Goal: Transaction & Acquisition: Download file/media

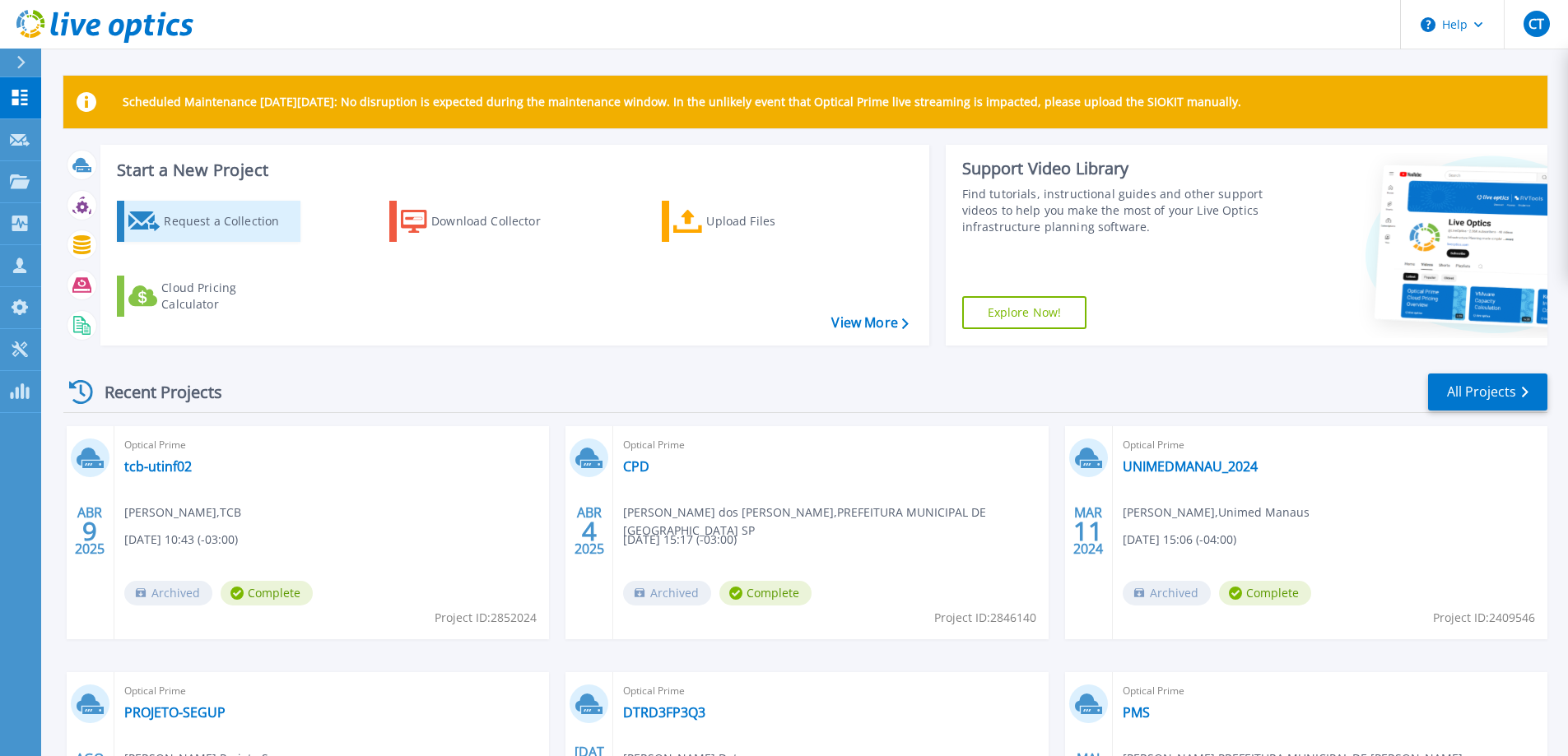
click at [236, 232] on div "Request a Collection" at bounding box center [229, 221] width 132 height 33
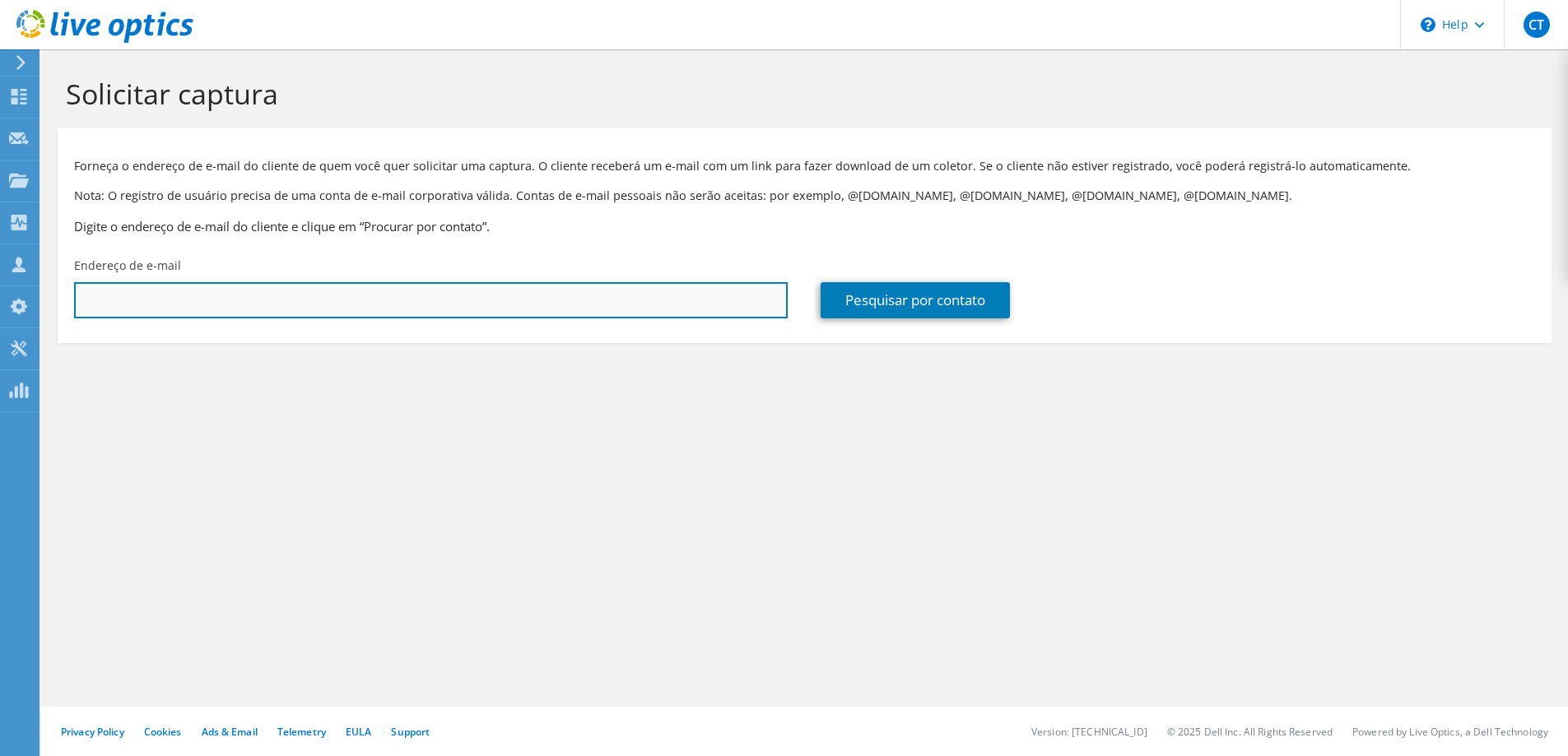
click at [308, 305] on input "text" at bounding box center [431, 301] width 713 height 36
paste input "Weuler.sousa@crd.med.br"
click at [82, 303] on input "Weuler.sousa@crd.med.br" at bounding box center [431, 301] width 713 height 36
drag, startPoint x: 246, startPoint y: 302, endPoint x: 69, endPoint y: 307, distance: 177.1
click at [69, 307] on div "Endereço de e-mail weuler.sousa@crd.med.br" at bounding box center [431, 288] width 746 height 77
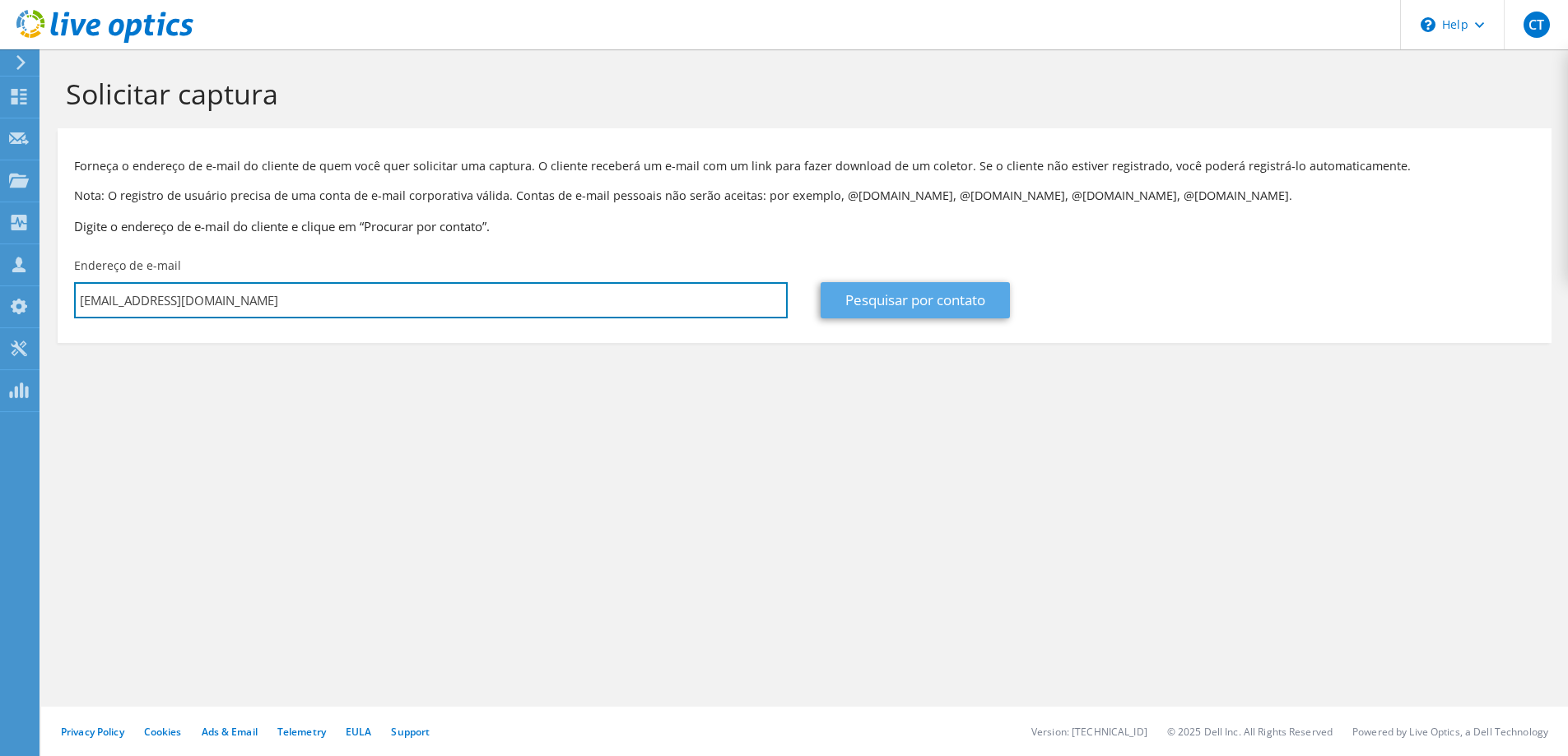
type input "weuler.sousa@crd.med.br"
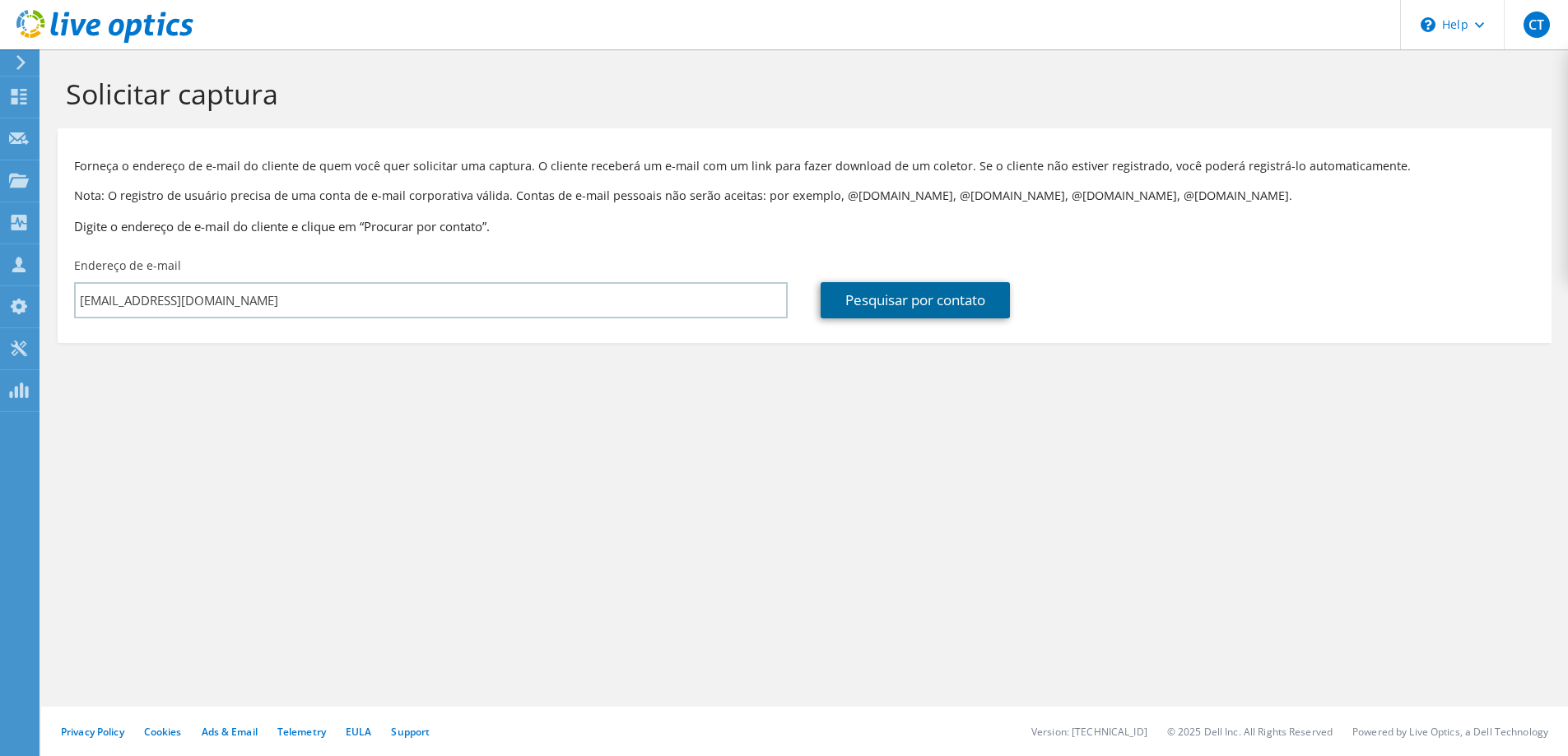
click at [885, 299] on link "Pesquisar por contato" at bounding box center [915, 301] width 190 height 36
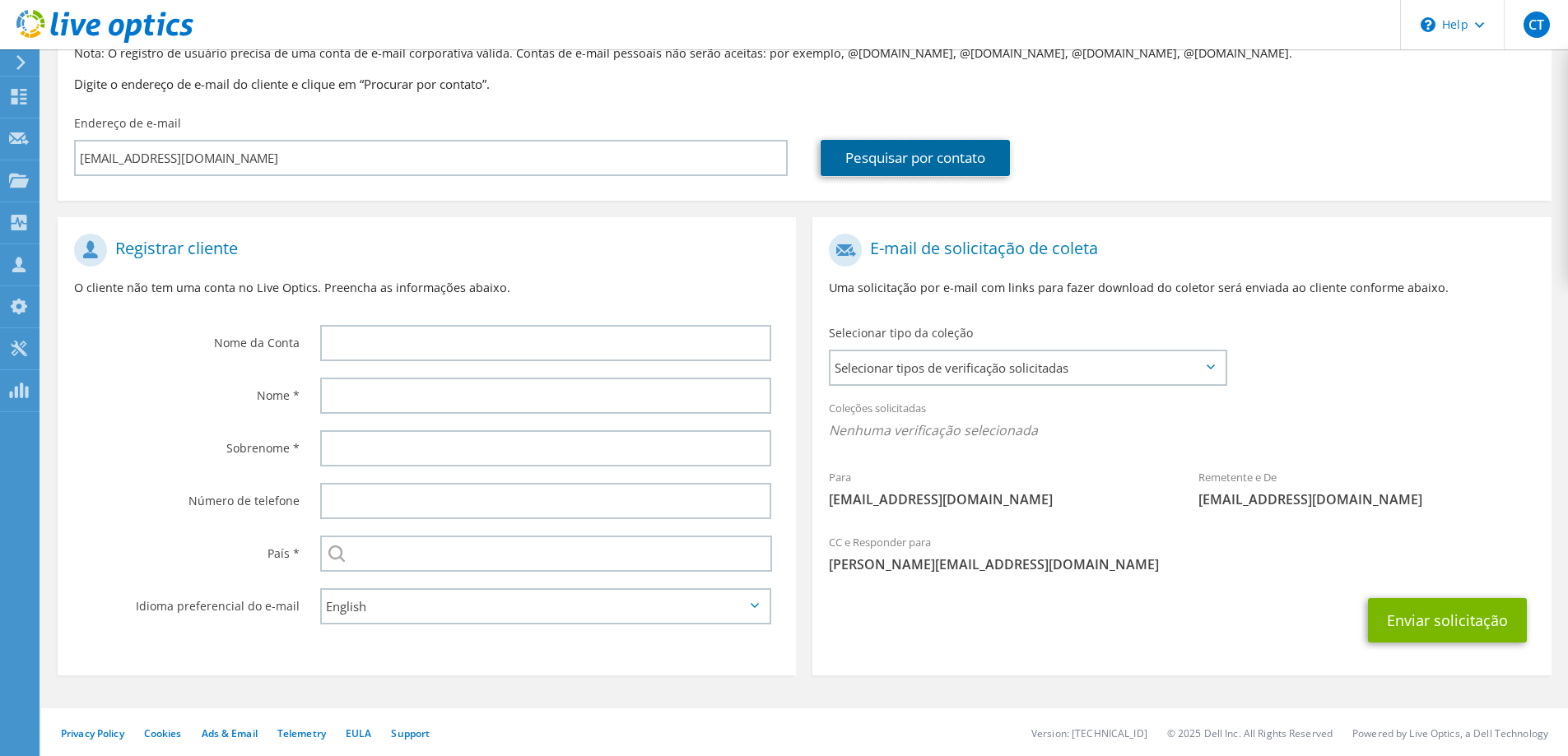
scroll to position [144, 0]
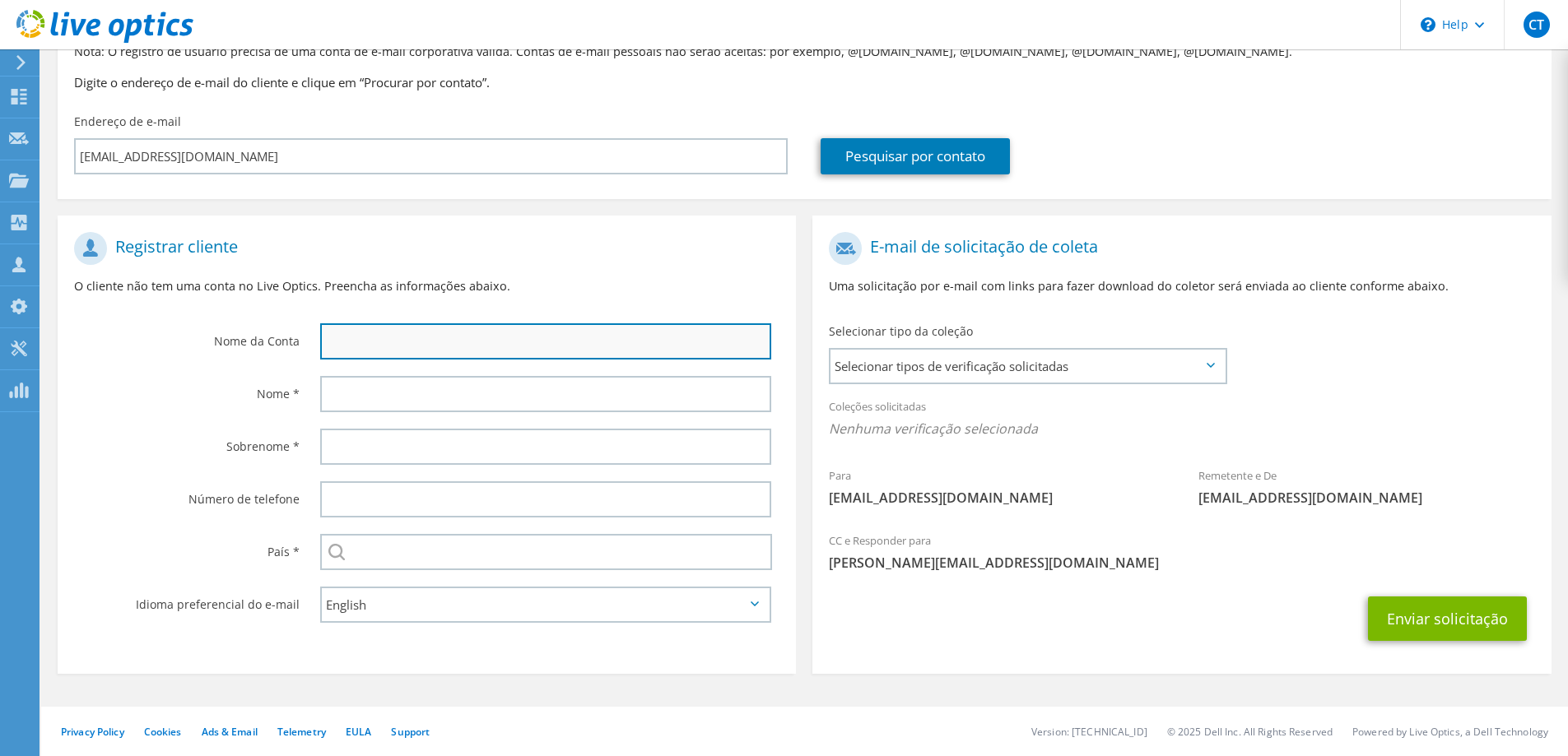
click at [394, 346] on input "text" at bounding box center [545, 341] width 451 height 36
drag, startPoint x: 384, startPoint y: 344, endPoint x: 296, endPoint y: 341, distance: 88.1
click at [296, 341] on div "Nome da Conta CRD" at bounding box center [426, 295] width 738 height 144
paste input "Medicina Diagnóstica"
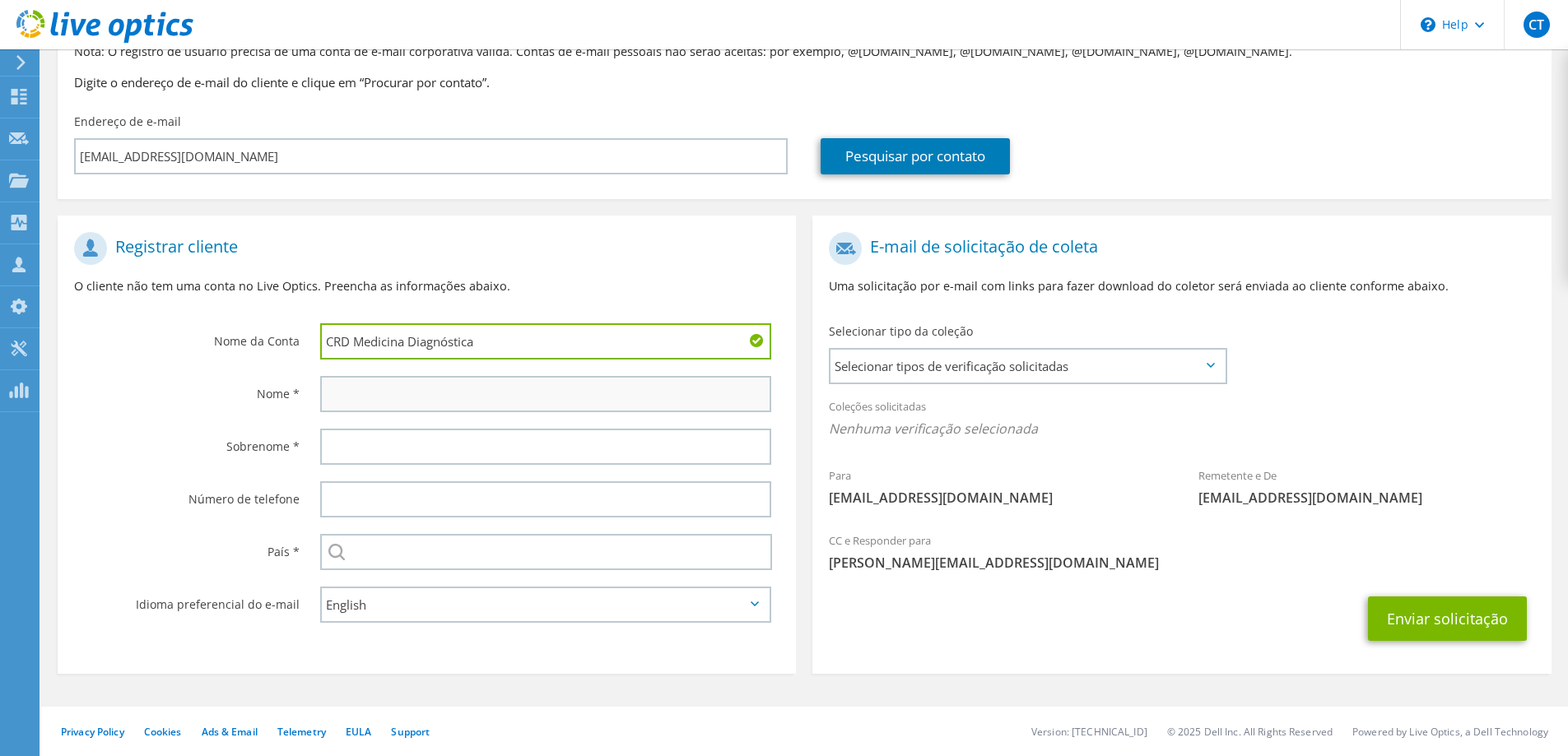
type input "CRD Medicina Diagnóstica"
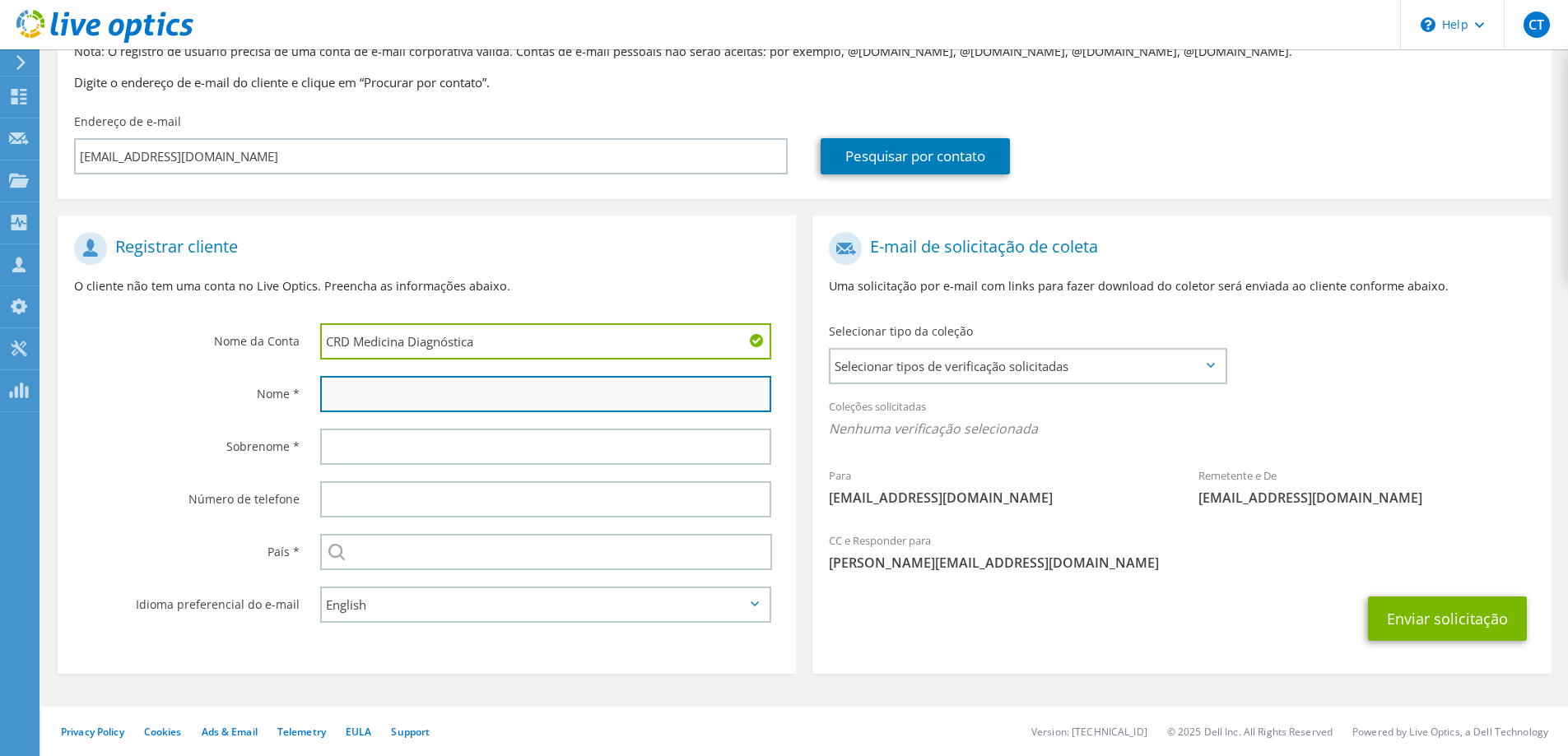
click at [369, 392] on input "text" at bounding box center [545, 394] width 451 height 36
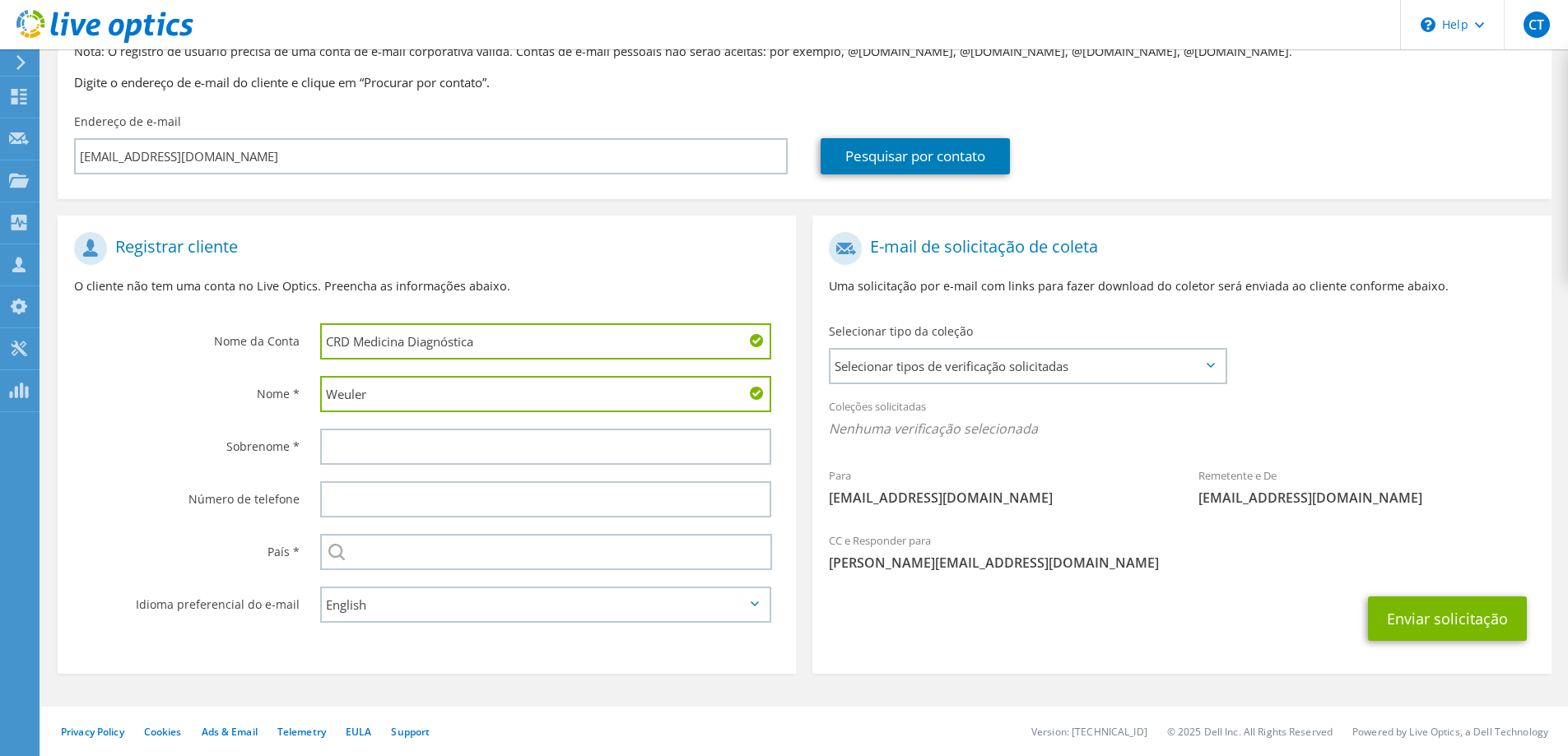
type input "Weuler"
type input "Sousa"
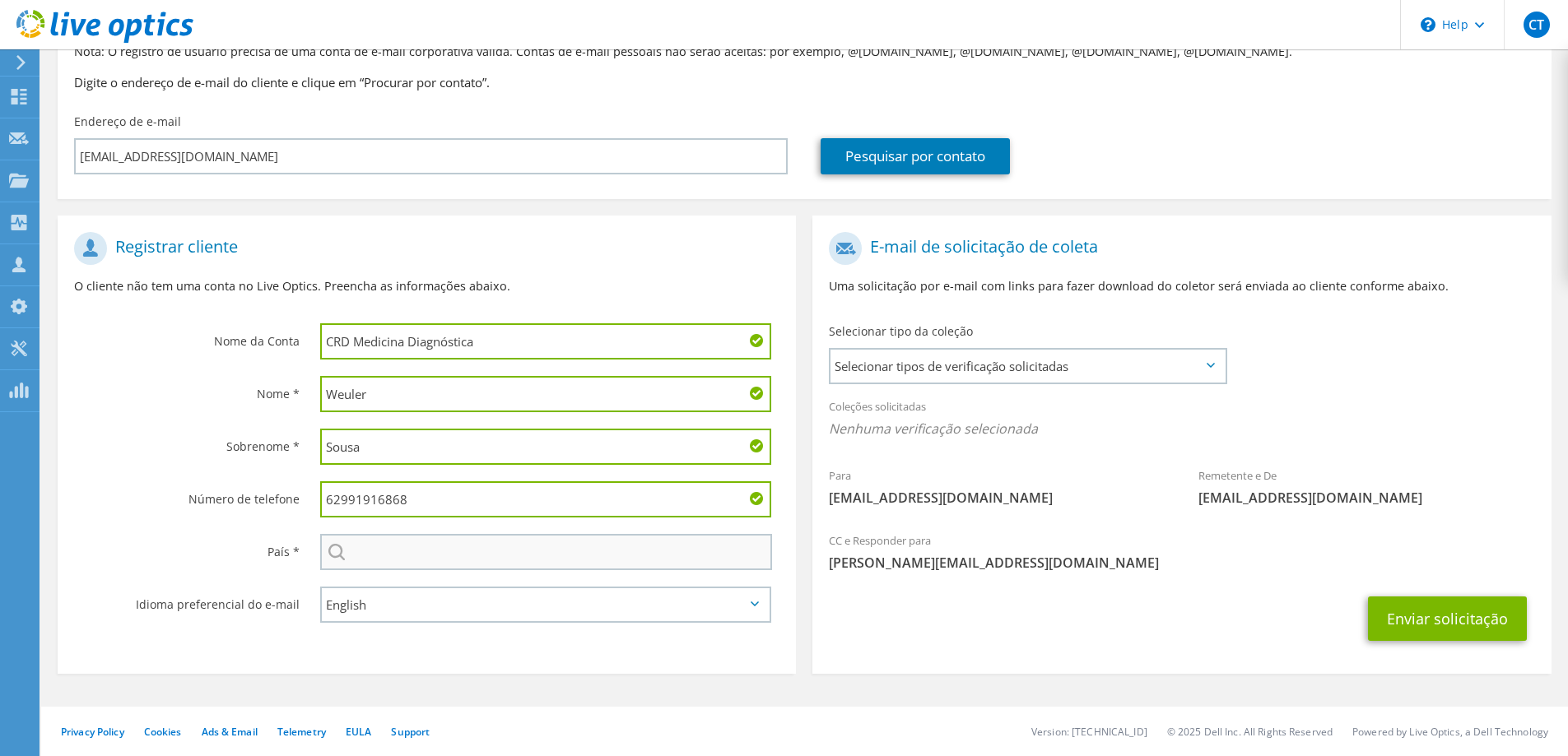
type input "62991916868"
click at [370, 555] on input "text" at bounding box center [546, 552] width 451 height 36
type input "Brasil"
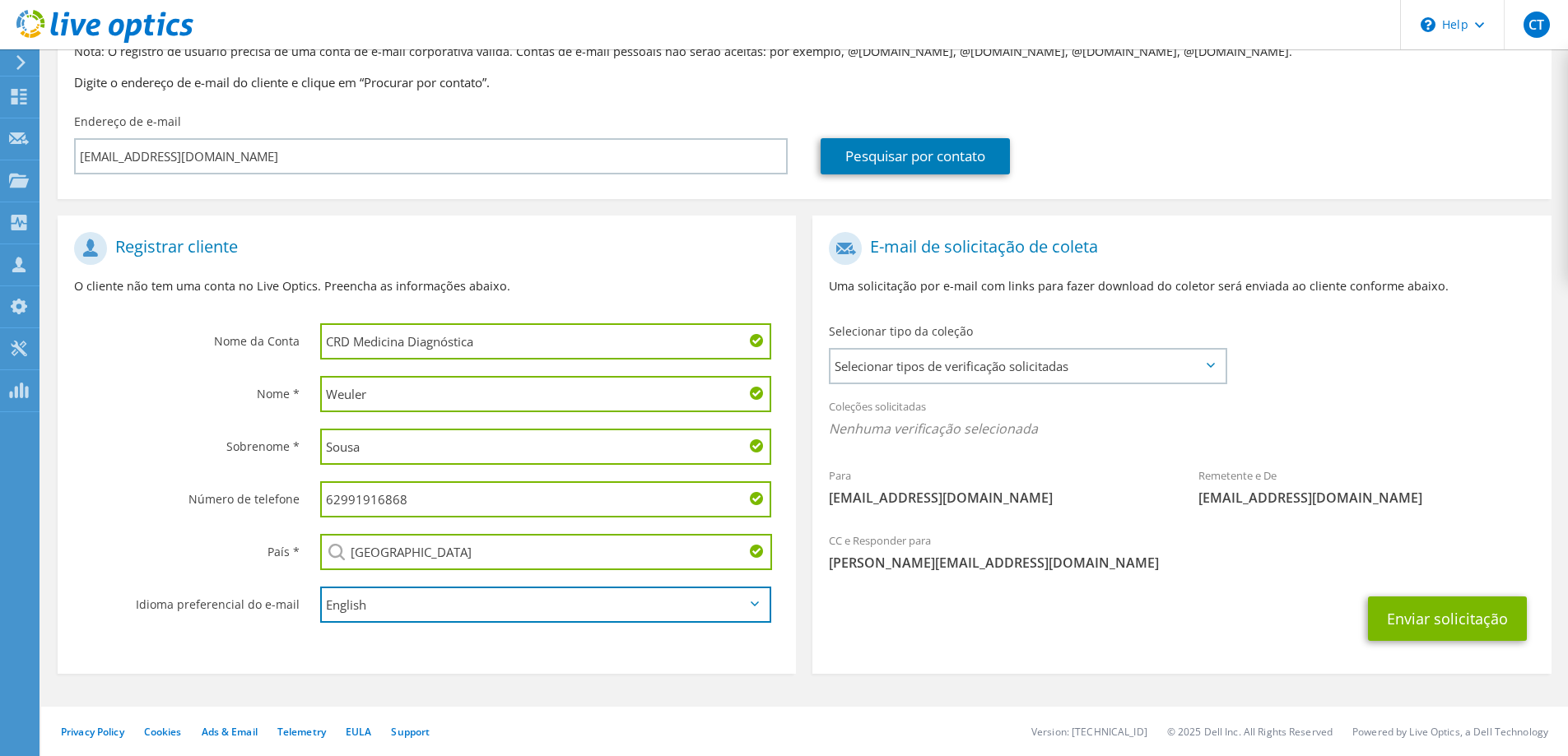
click at [439, 604] on select "English Deutsch Español Français Italiano Polski Português Русский 한국어 中文 日本語" at bounding box center [545, 604] width 451 height 36
select select "pt-BR"
click at [320, 586] on select "English Deutsch Español Français Italiano Polski Português Русский 한국어 中文 日本語" at bounding box center [545, 604] width 451 height 36
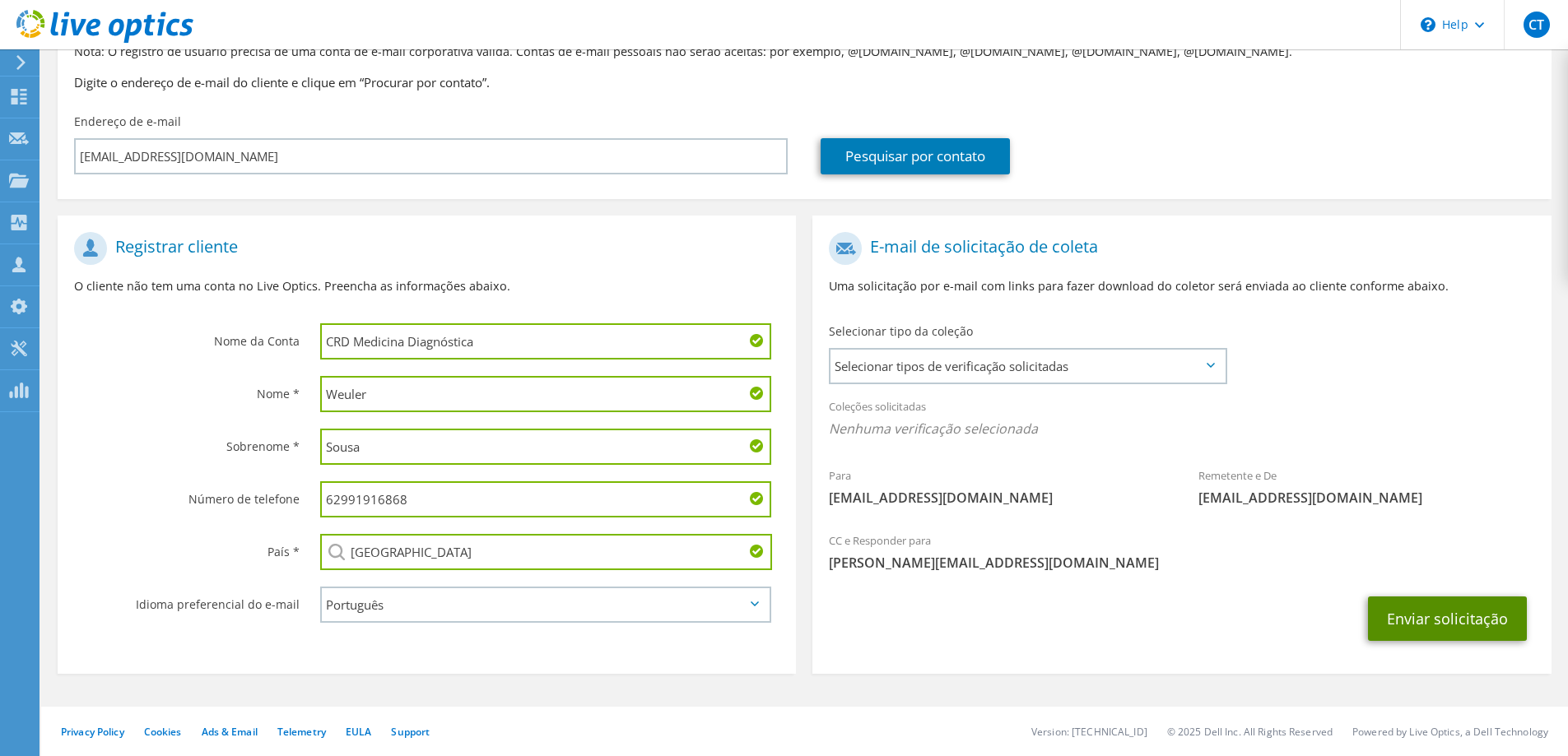
click at [1444, 617] on button "Enviar solicitação" at bounding box center [1447, 619] width 159 height 45
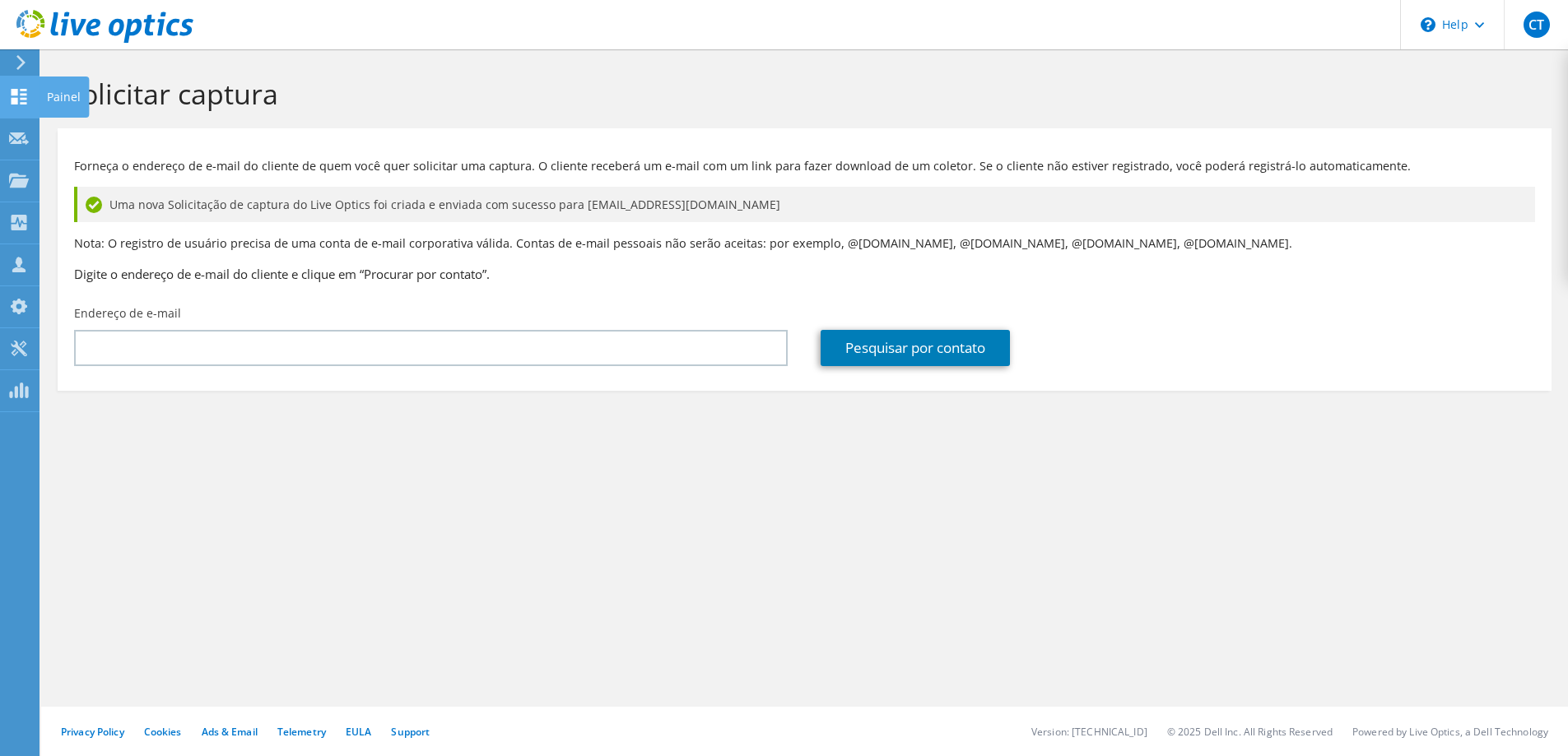
click at [20, 104] on div at bounding box center [19, 98] width 20 height 18
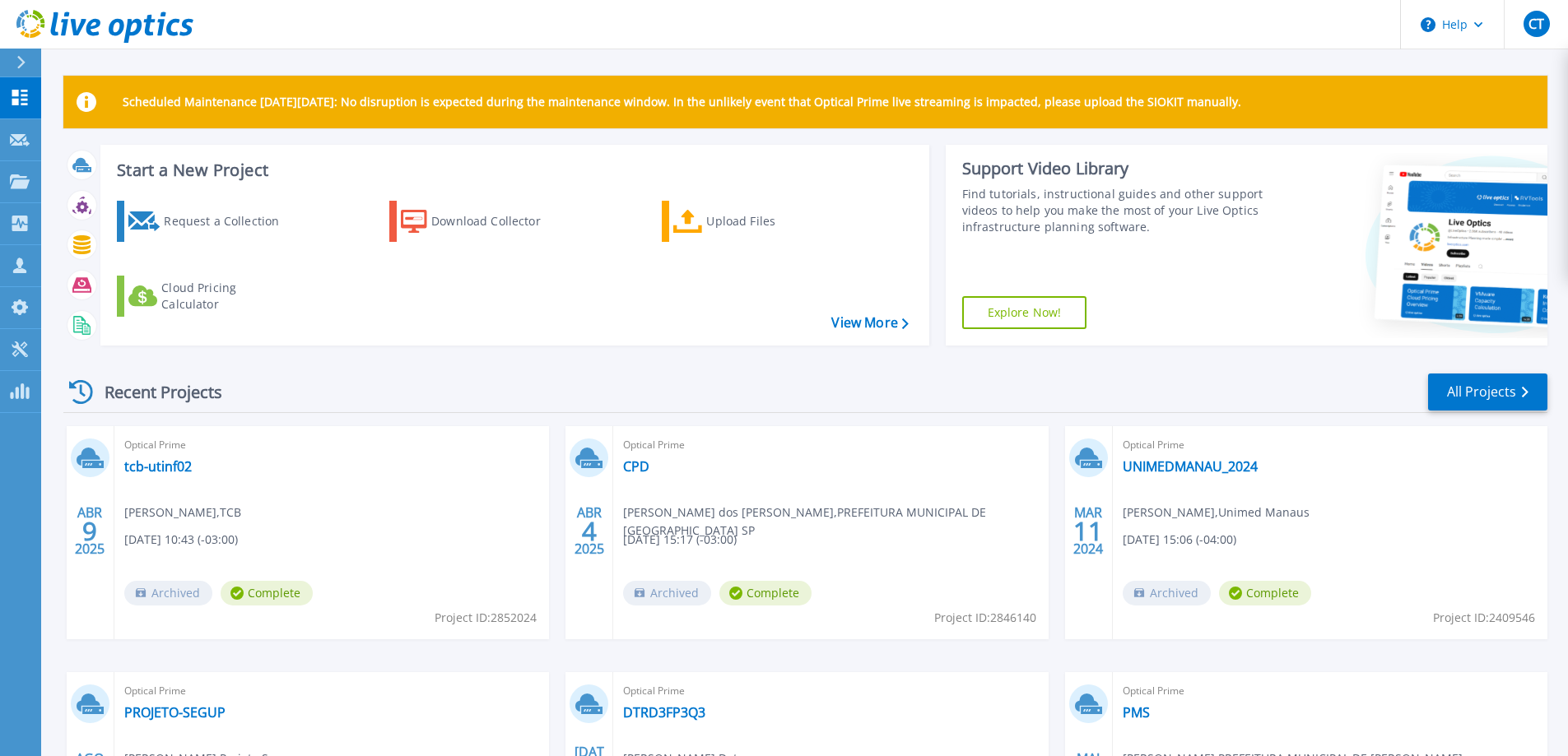
click at [72, 28] on icon at bounding box center [104, 26] width 177 height 34
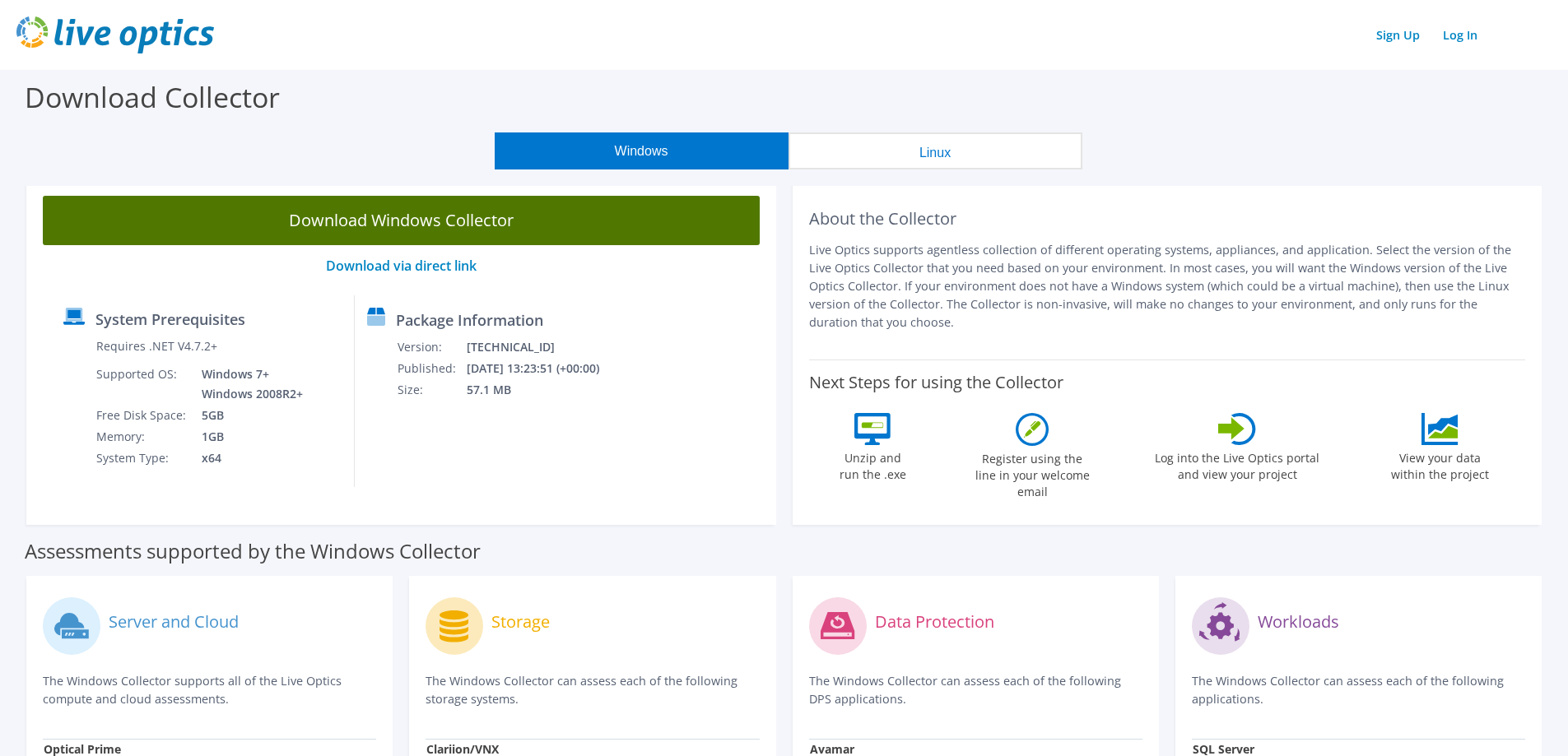
click at [499, 217] on link "Download Windows Collector" at bounding box center [401, 220] width 717 height 49
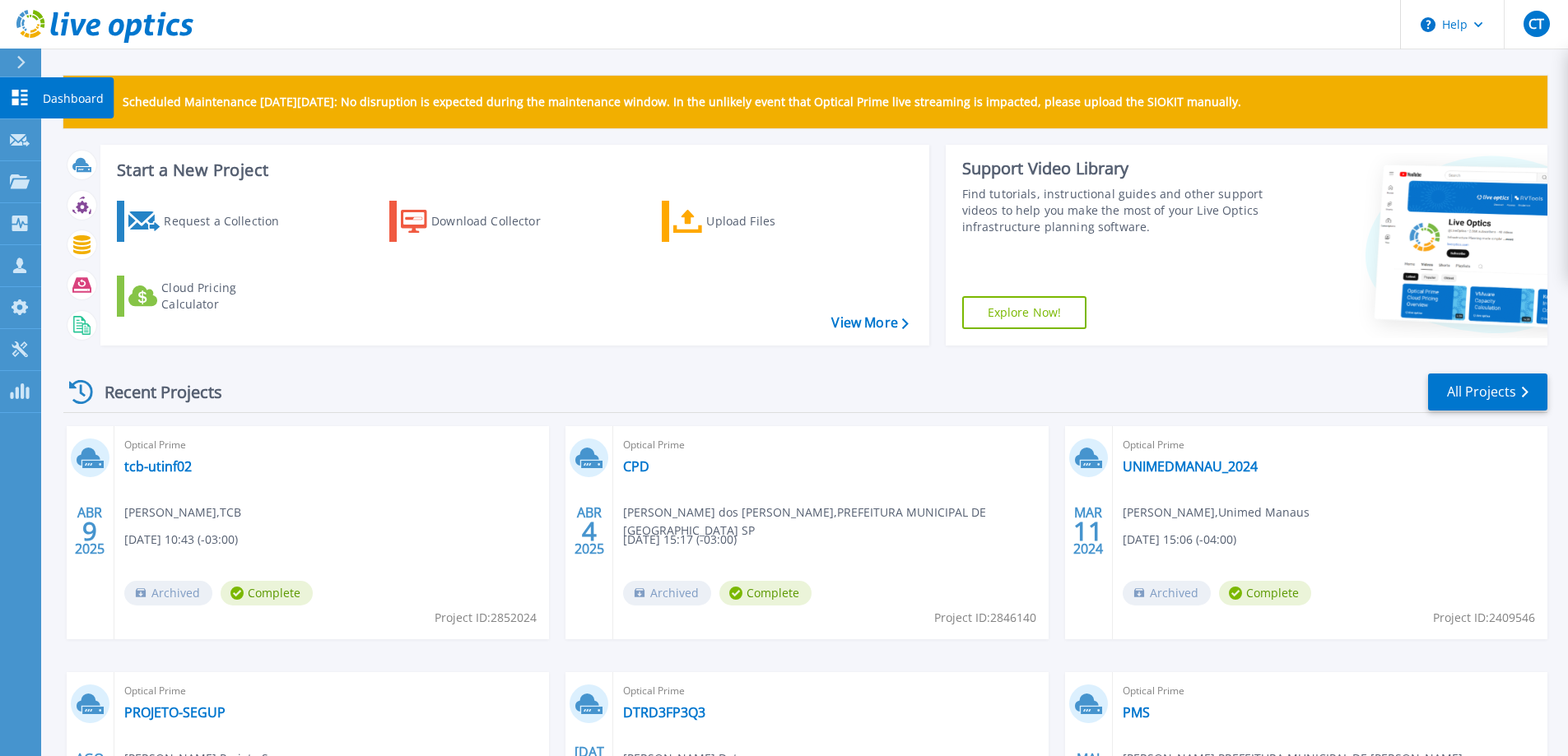
click at [24, 99] on icon at bounding box center [20, 97] width 16 height 15
click at [24, 96] on icon at bounding box center [20, 97] width 16 height 15
